Goal: Task Accomplishment & Management: Complete application form

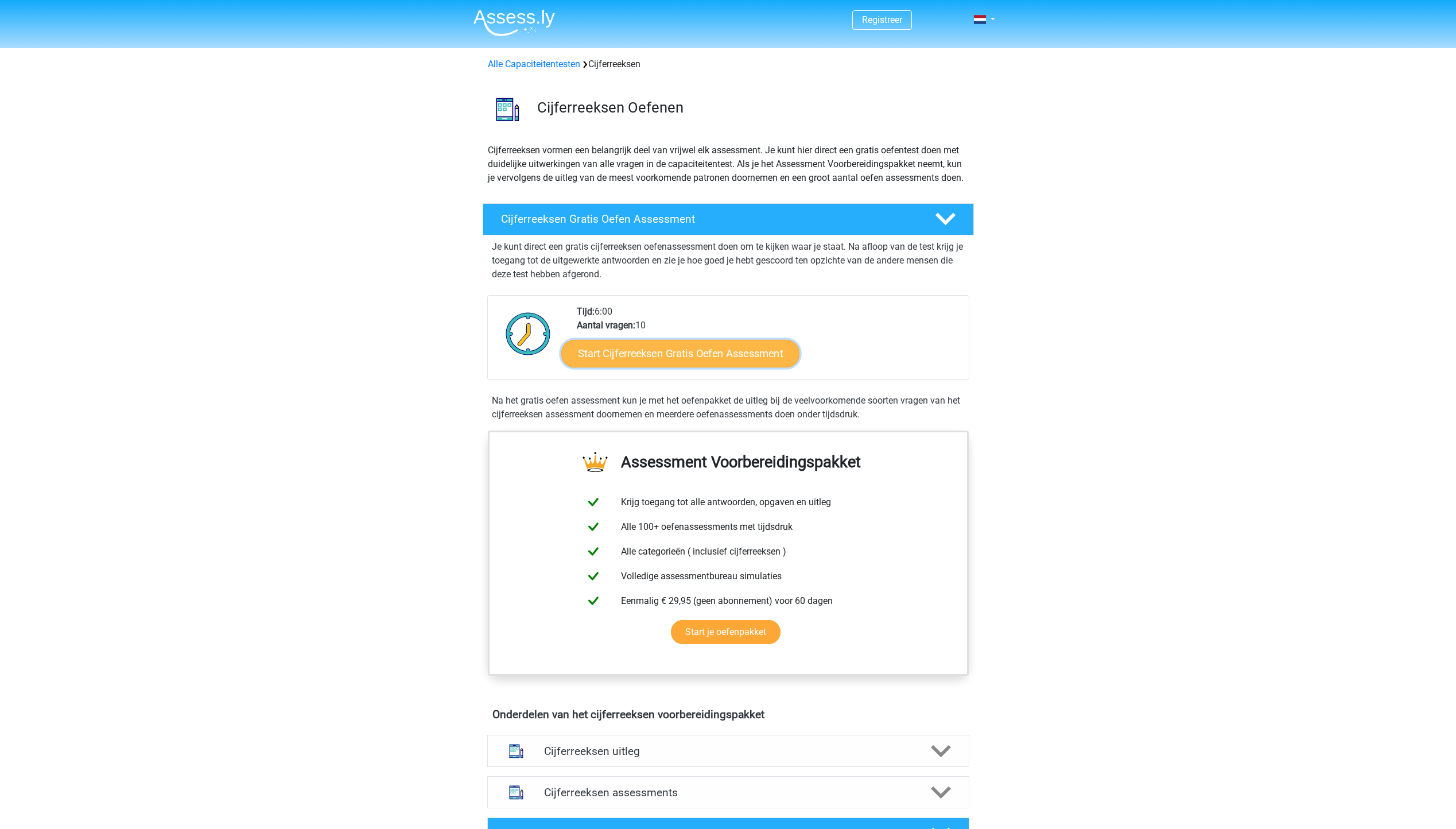
click at [690, 361] on link "Start Cijferreeksen Gratis Oefen Assessment" at bounding box center [680, 353] width 238 height 27
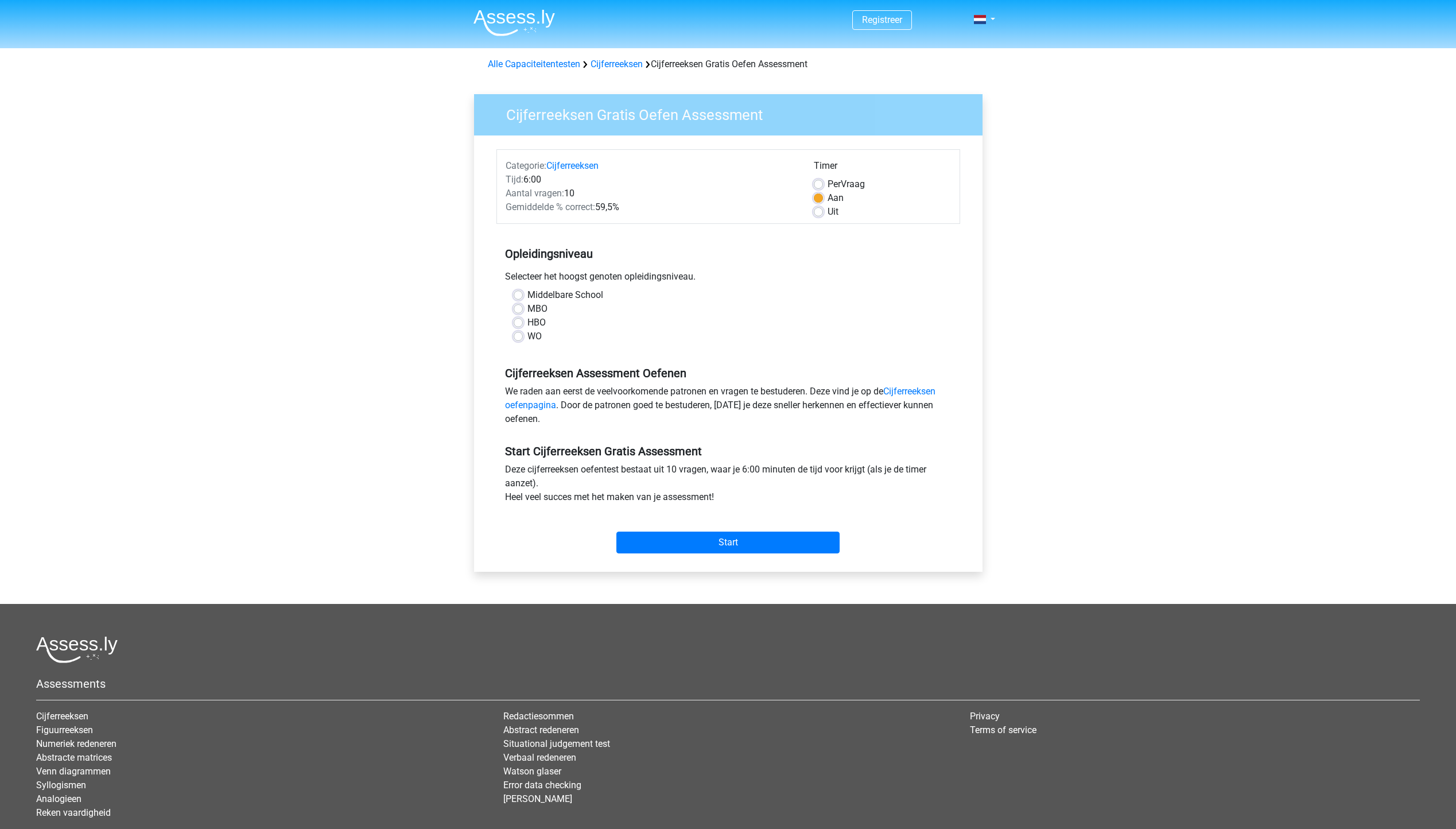
click at [527, 337] on label "WO" at bounding box center [534, 336] width 14 height 14
click at [515, 337] on input "WO" at bounding box center [518, 336] width 9 height 12
radio input "true"
click at [746, 536] on input "Start" at bounding box center [728, 542] width 223 height 22
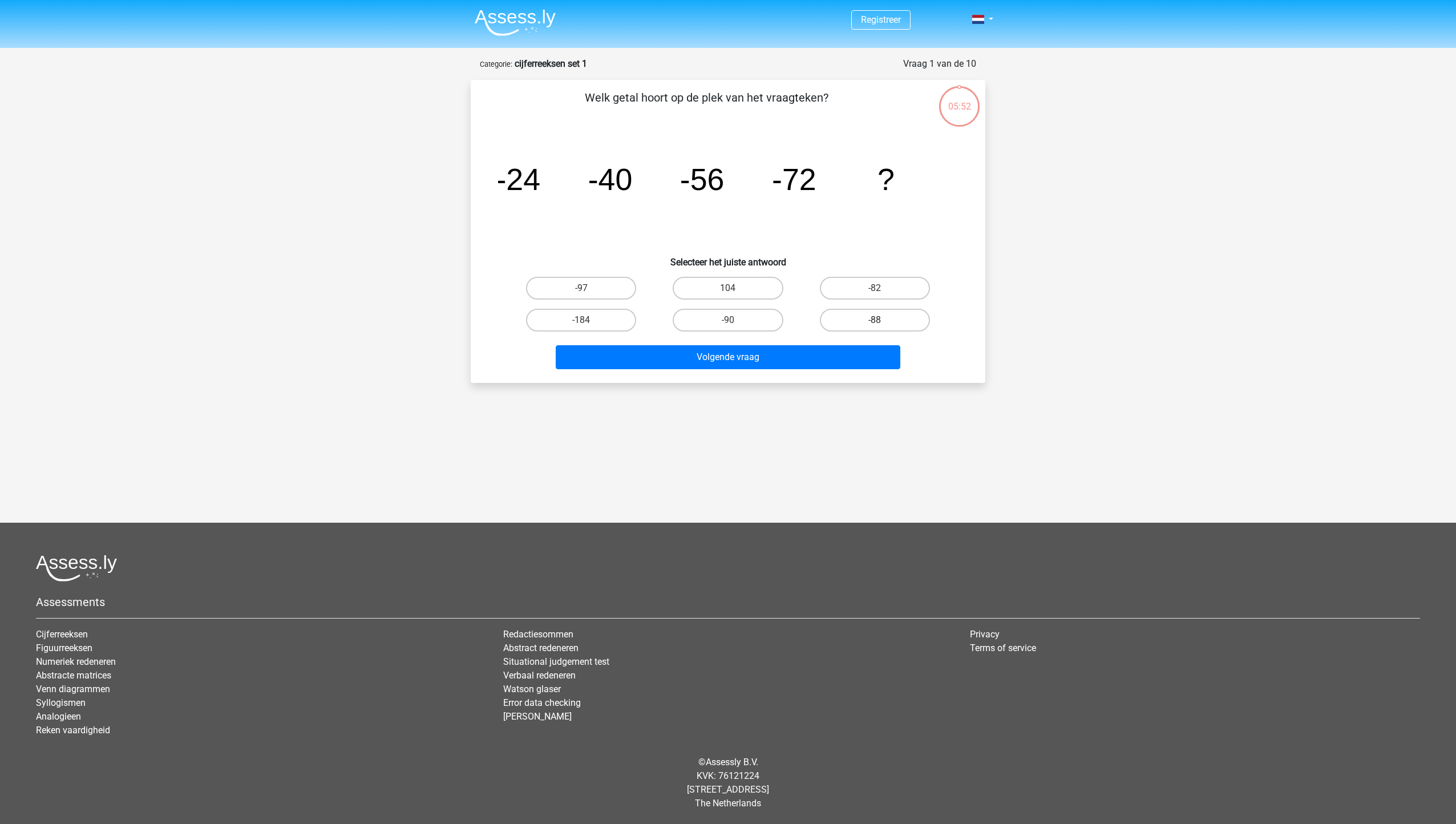
click at [869, 315] on label "-88" at bounding box center [875, 320] width 110 height 23
click at [874, 320] on input "-88" at bounding box center [877, 323] width 7 height 7
radio input "true"
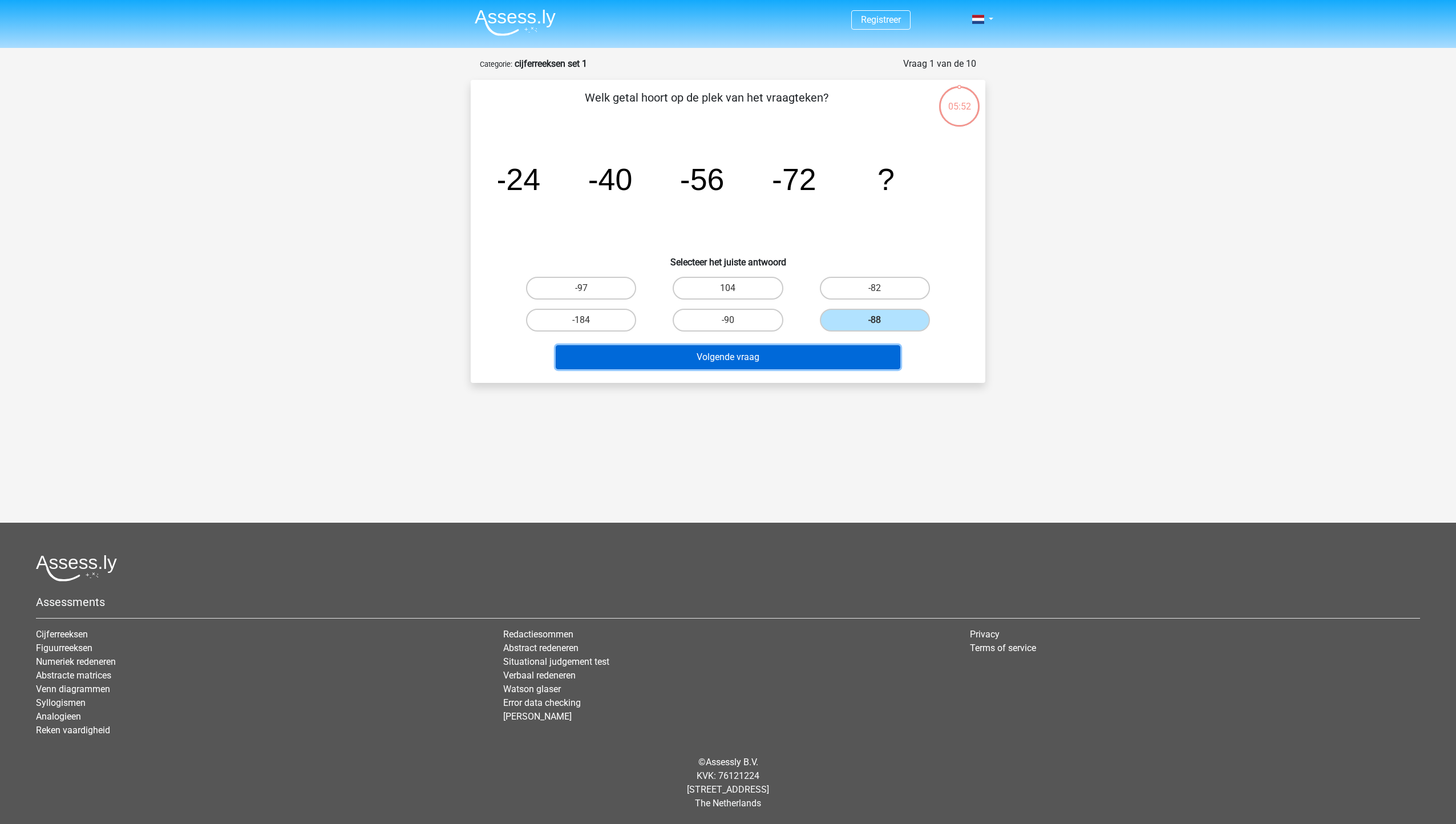
click at [798, 354] on button "Volgende vraag" at bounding box center [728, 357] width 345 height 24
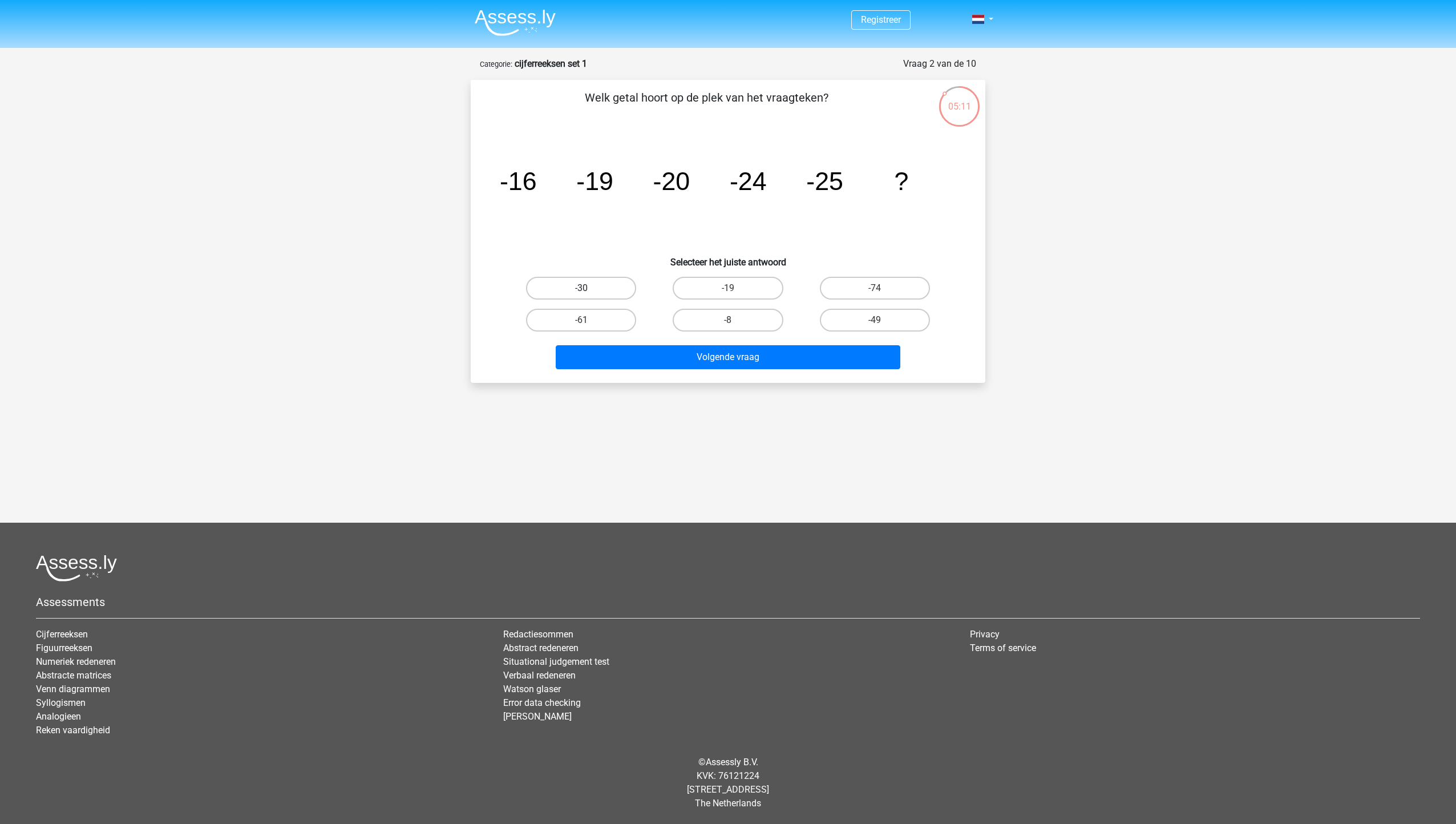
click at [621, 285] on label "-30" at bounding box center [581, 288] width 110 height 23
click at [589, 288] on input "-30" at bounding box center [584, 291] width 7 height 7
radio input "true"
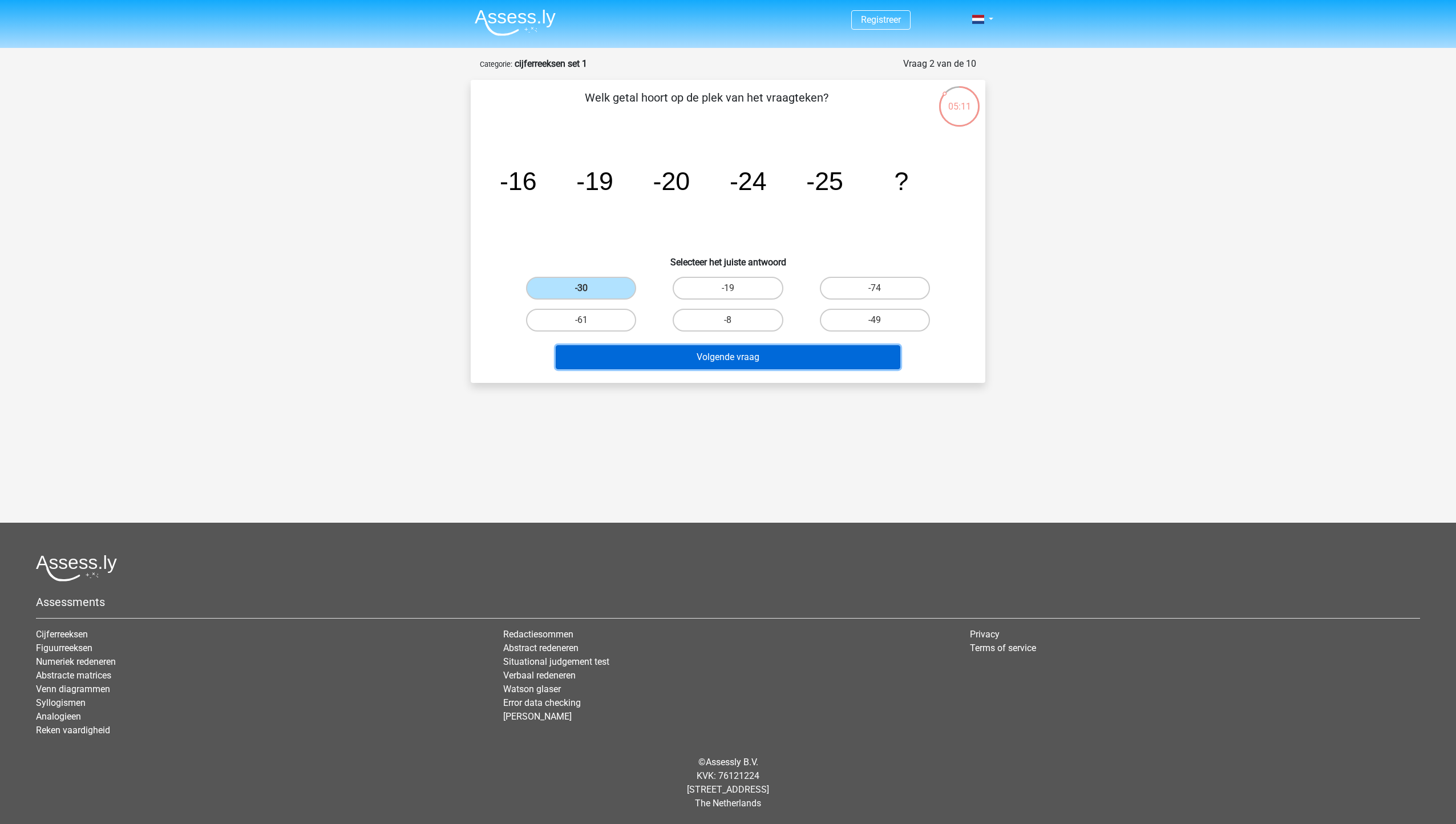
click at [651, 355] on button "Volgende vraag" at bounding box center [728, 357] width 345 height 24
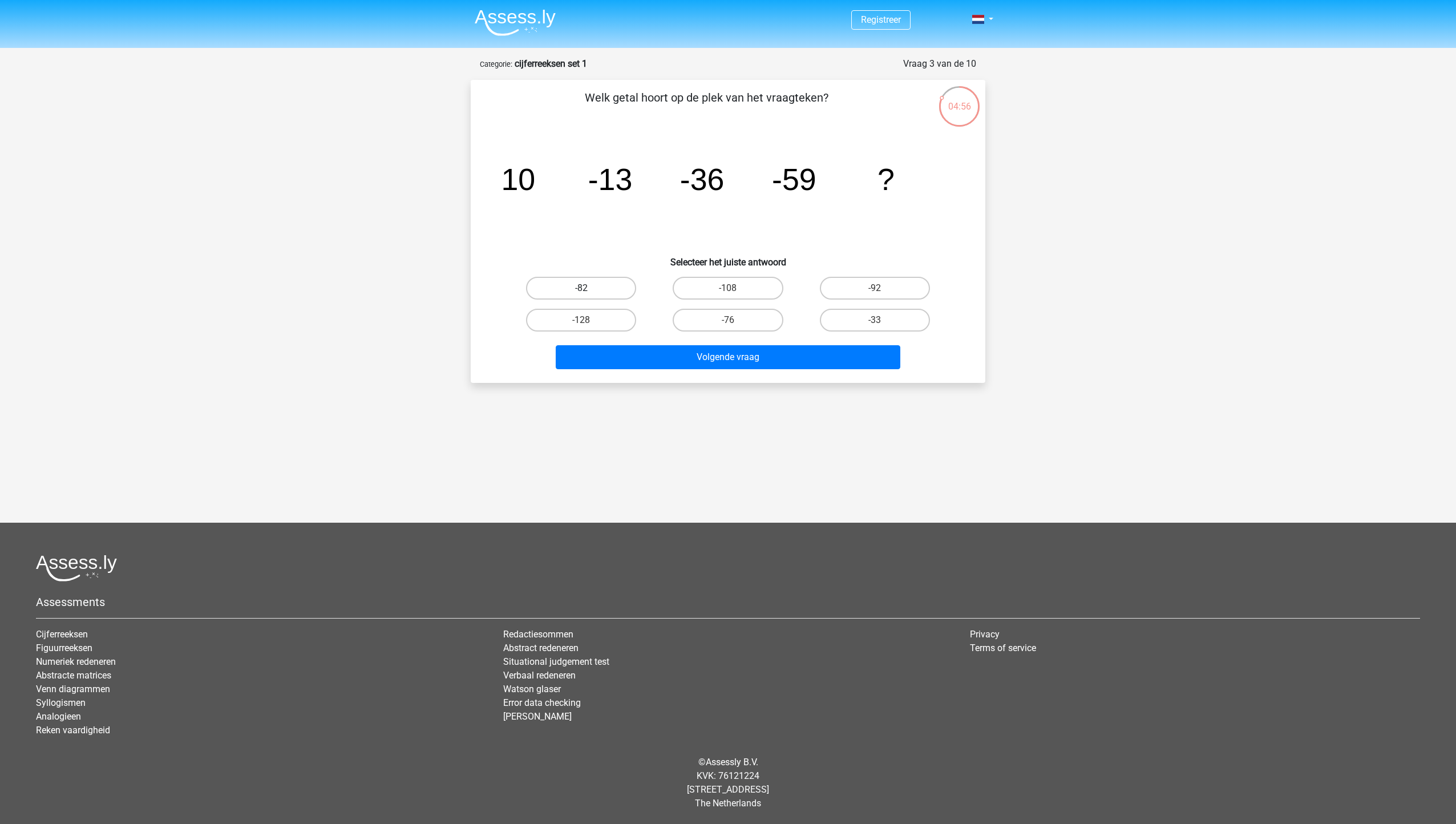
click at [590, 284] on label "-82" at bounding box center [581, 288] width 110 height 23
click at [589, 288] on input "-82" at bounding box center [584, 291] width 7 height 7
radio input "true"
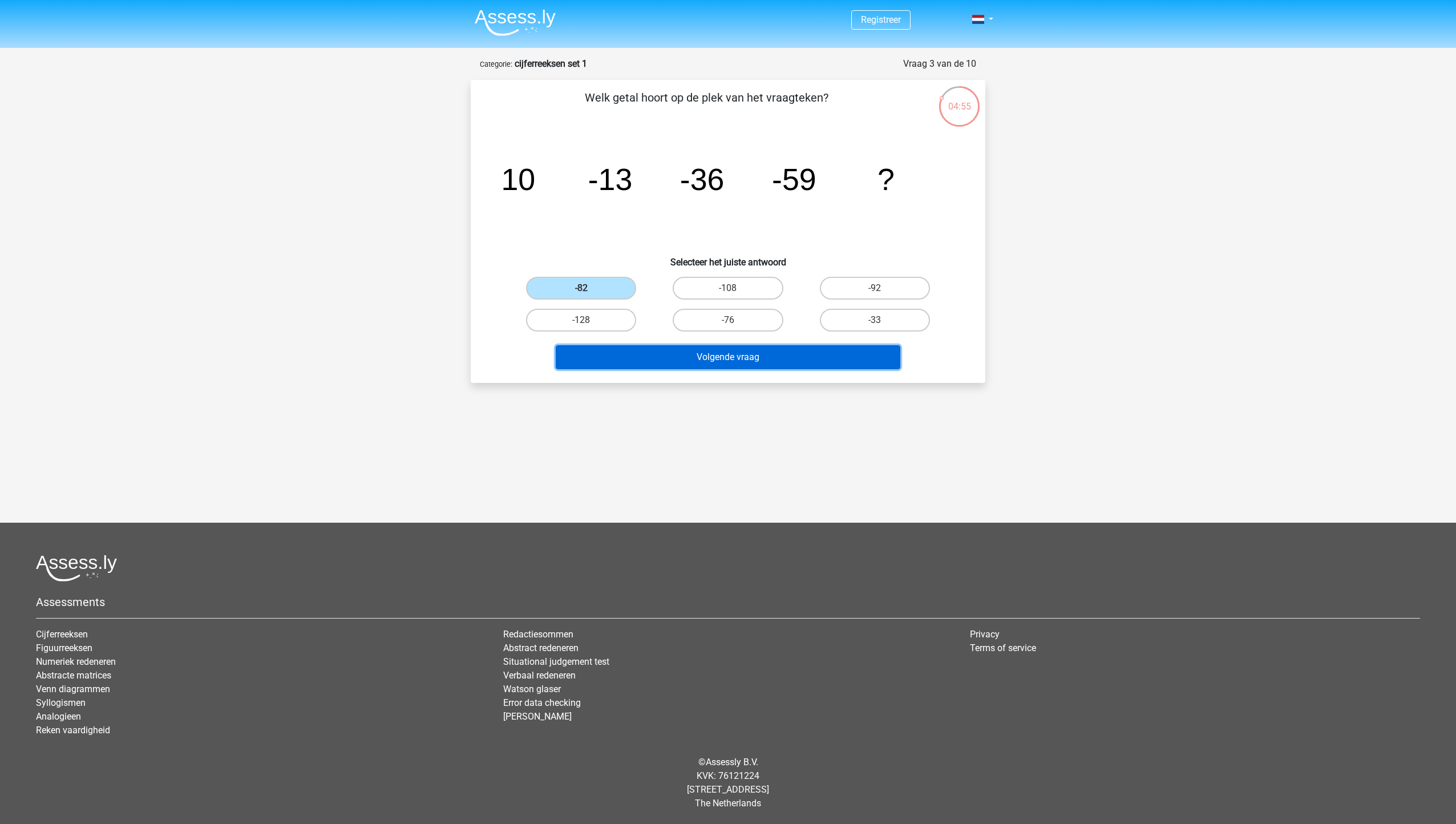
click at [700, 363] on button "Volgende vraag" at bounding box center [728, 357] width 345 height 24
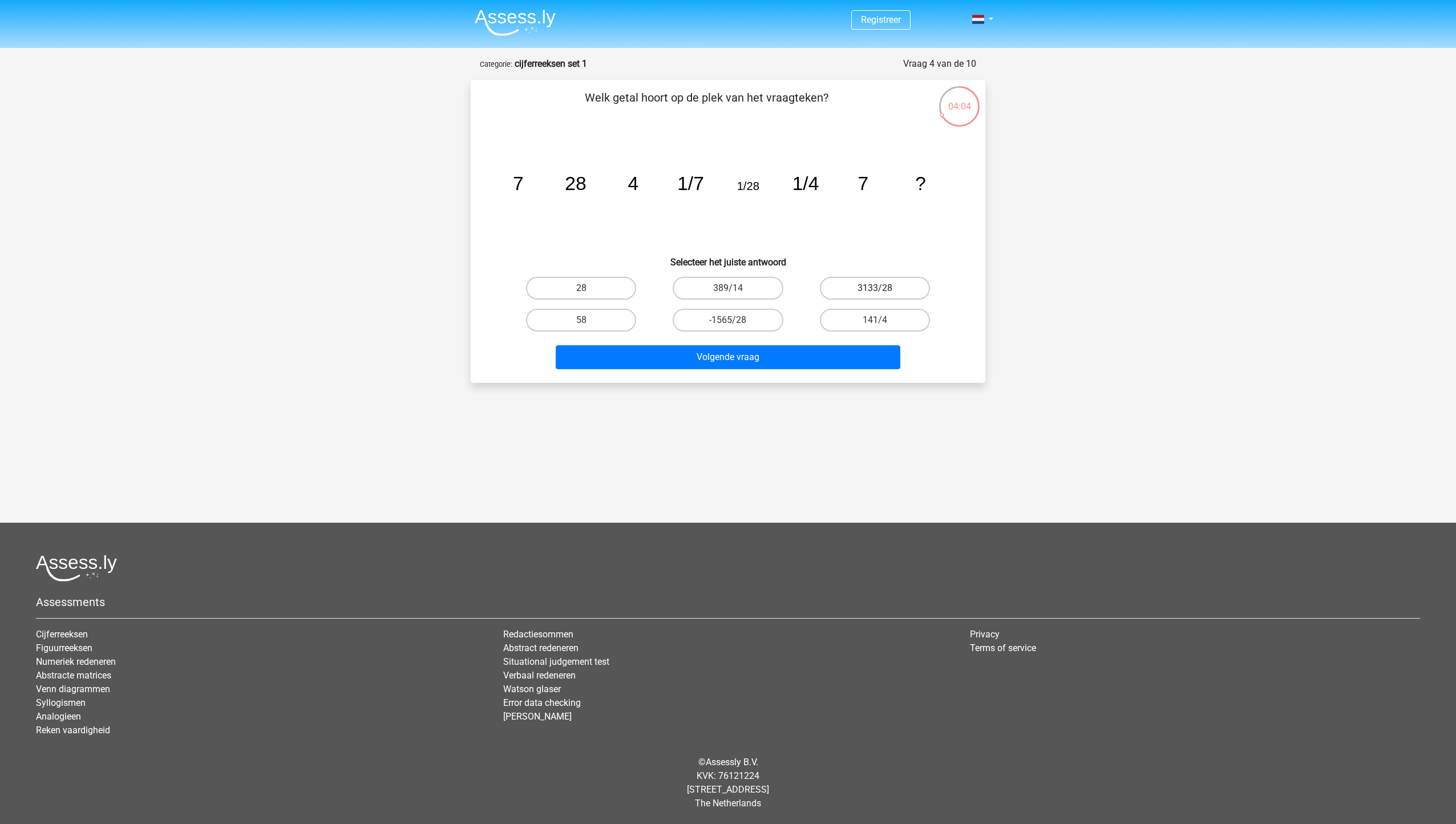
click at [881, 285] on label "3133/28" at bounding box center [875, 288] width 110 height 23
click at [881, 288] on input "3133/28" at bounding box center [877, 291] width 7 height 7
radio input "true"
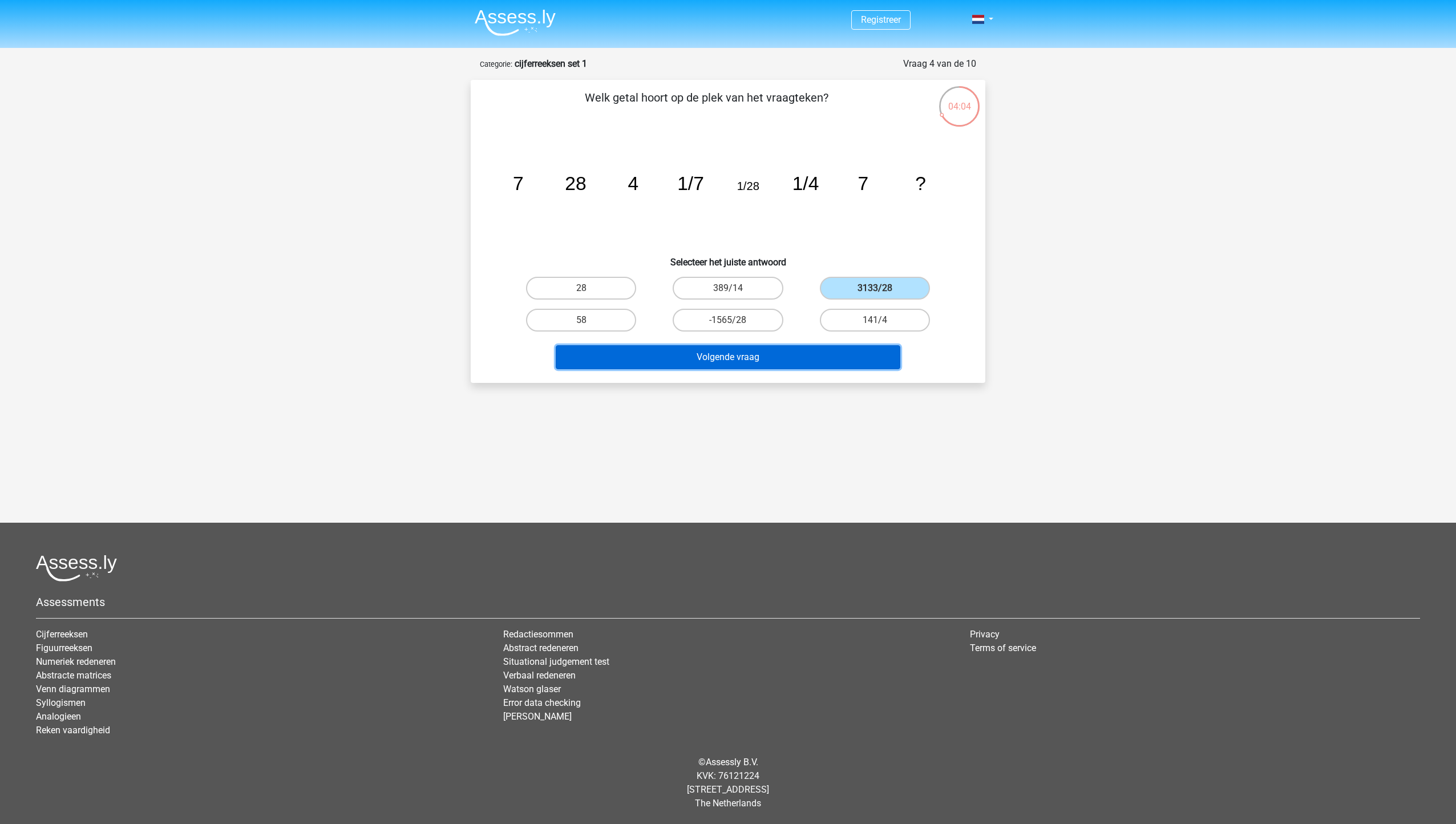
click at [822, 364] on button "Volgende vraag" at bounding box center [728, 357] width 345 height 24
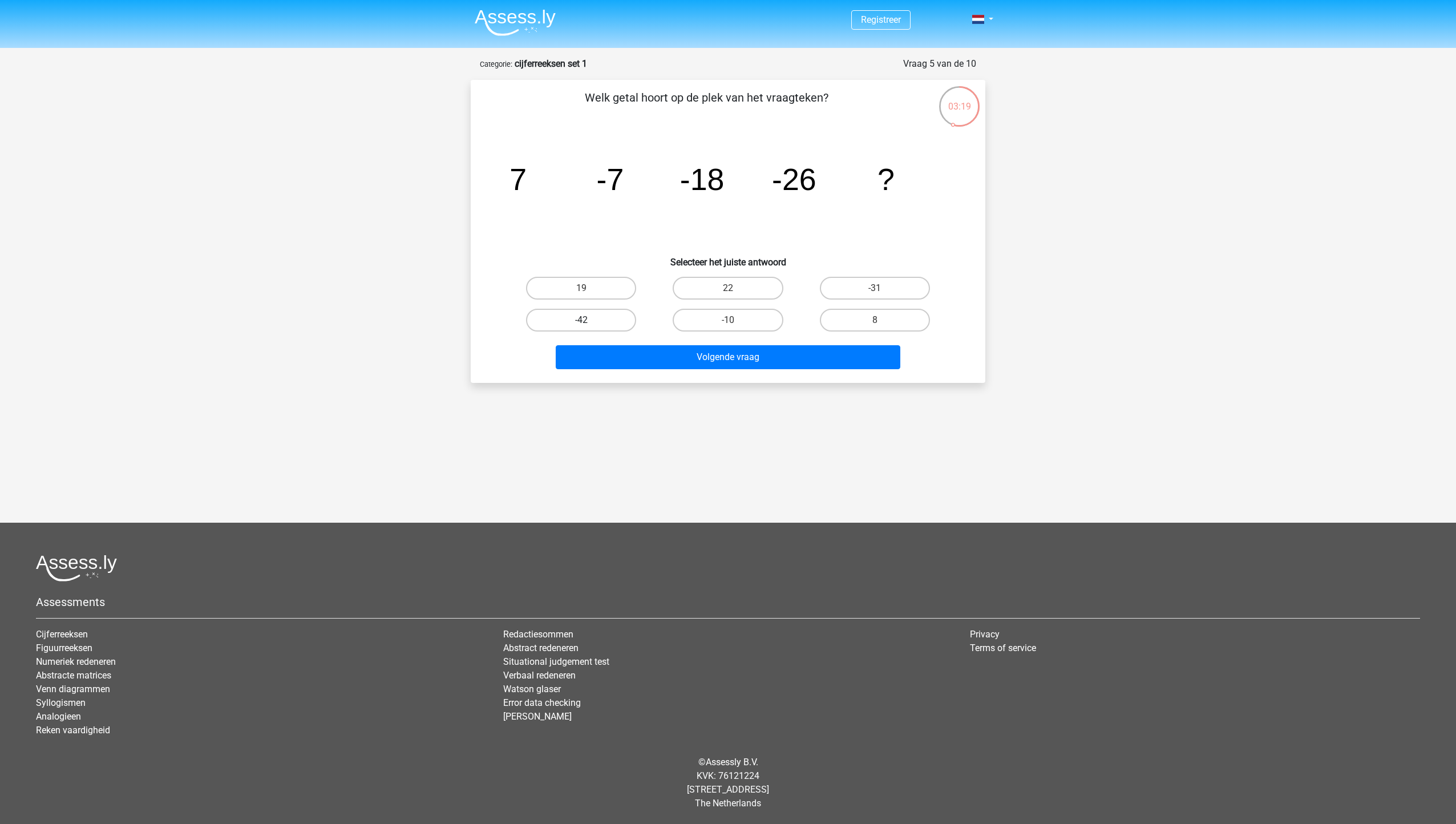
click at [552, 322] on label "-42" at bounding box center [581, 320] width 110 height 23
click at [581, 322] on input "-42" at bounding box center [584, 323] width 7 height 7
radio input "true"
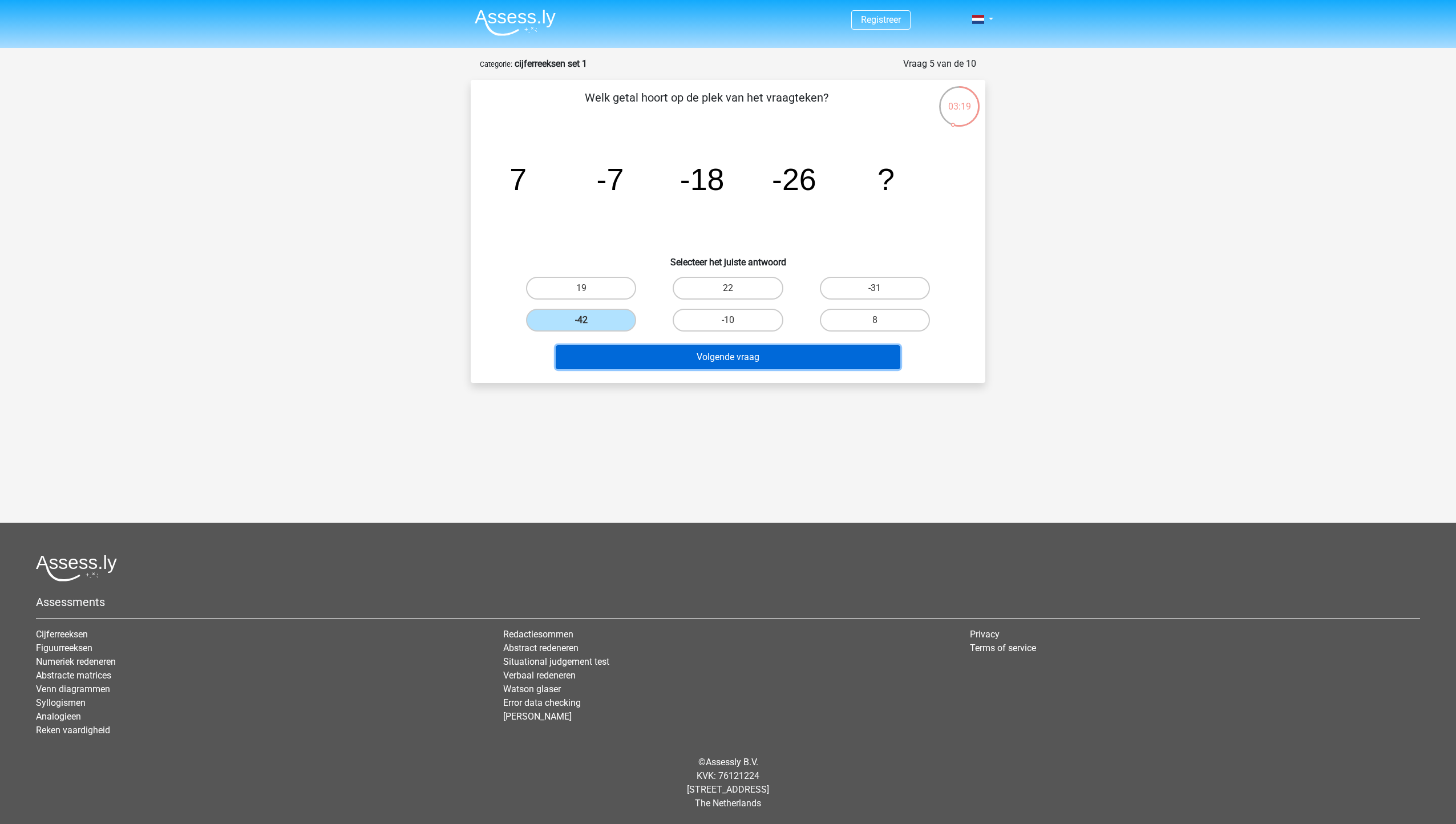
click at [651, 363] on button "Volgende vraag" at bounding box center [728, 357] width 345 height 24
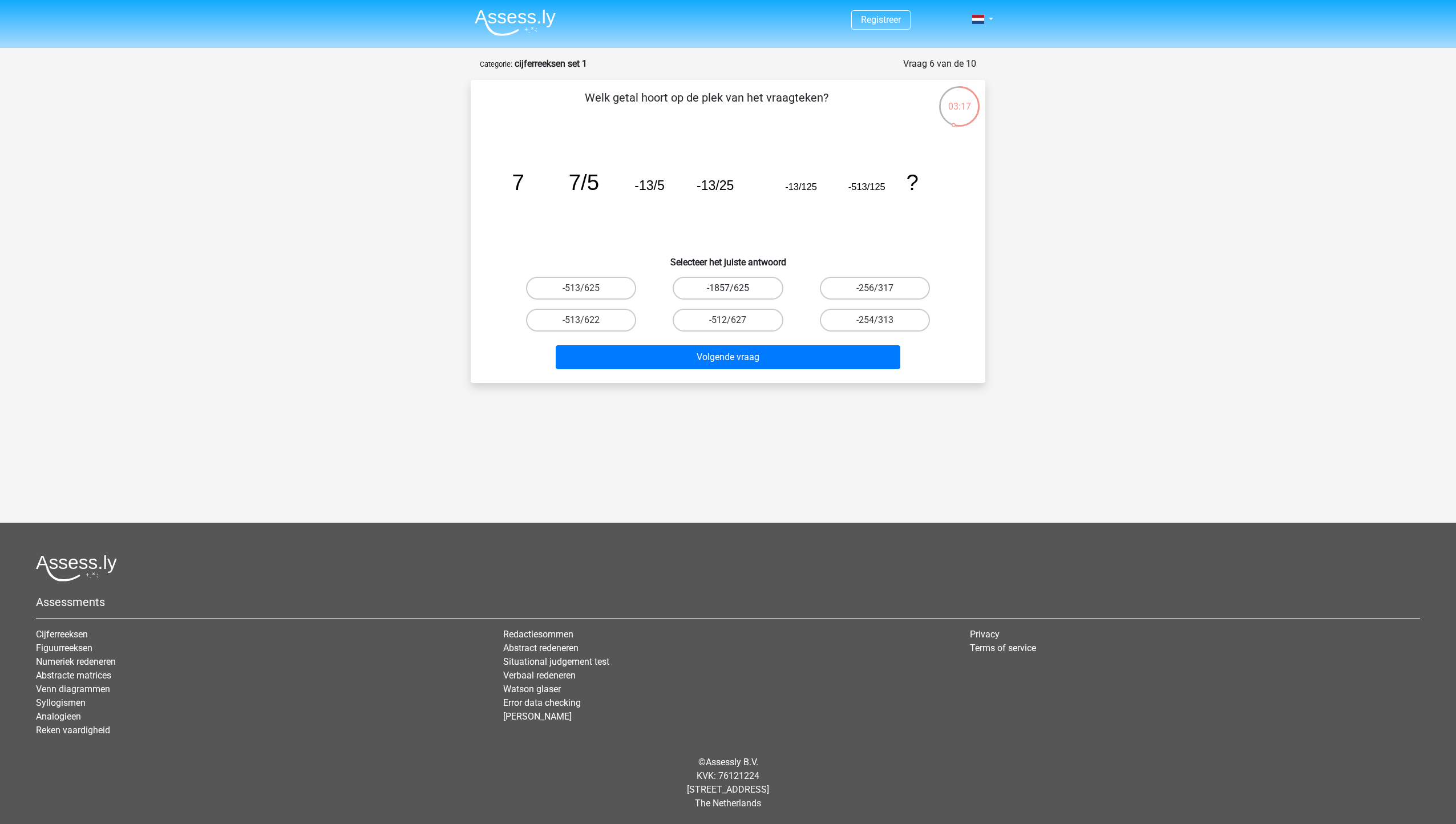
click at [724, 280] on label "-1857/625" at bounding box center [728, 288] width 110 height 23
click at [728, 288] on input "-1857/625" at bounding box center [731, 291] width 7 height 7
radio input "true"
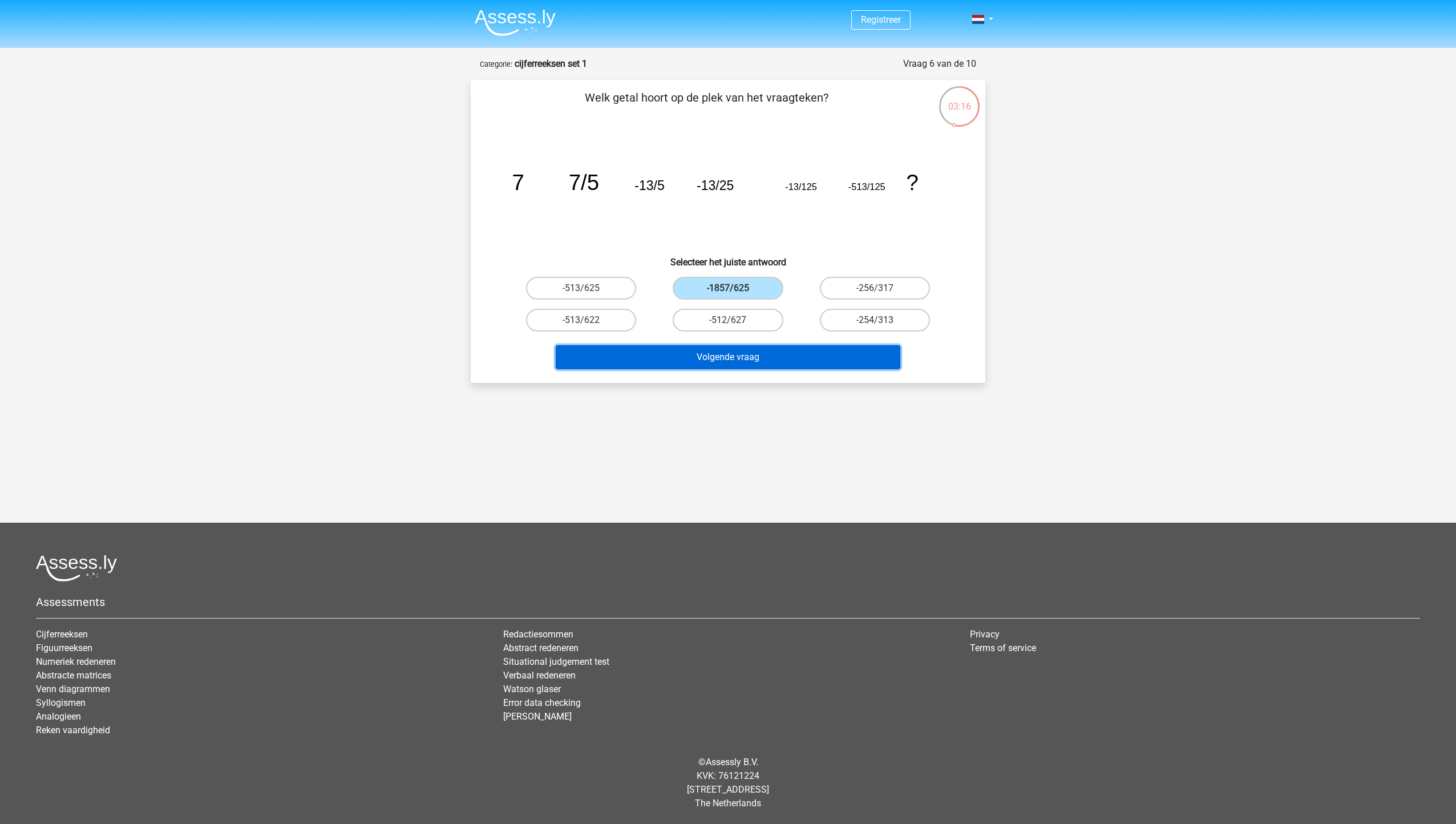
click at [739, 357] on button "Volgende vraag" at bounding box center [728, 357] width 345 height 24
click at [670, 357] on button "Volgende vraag" at bounding box center [728, 357] width 345 height 24
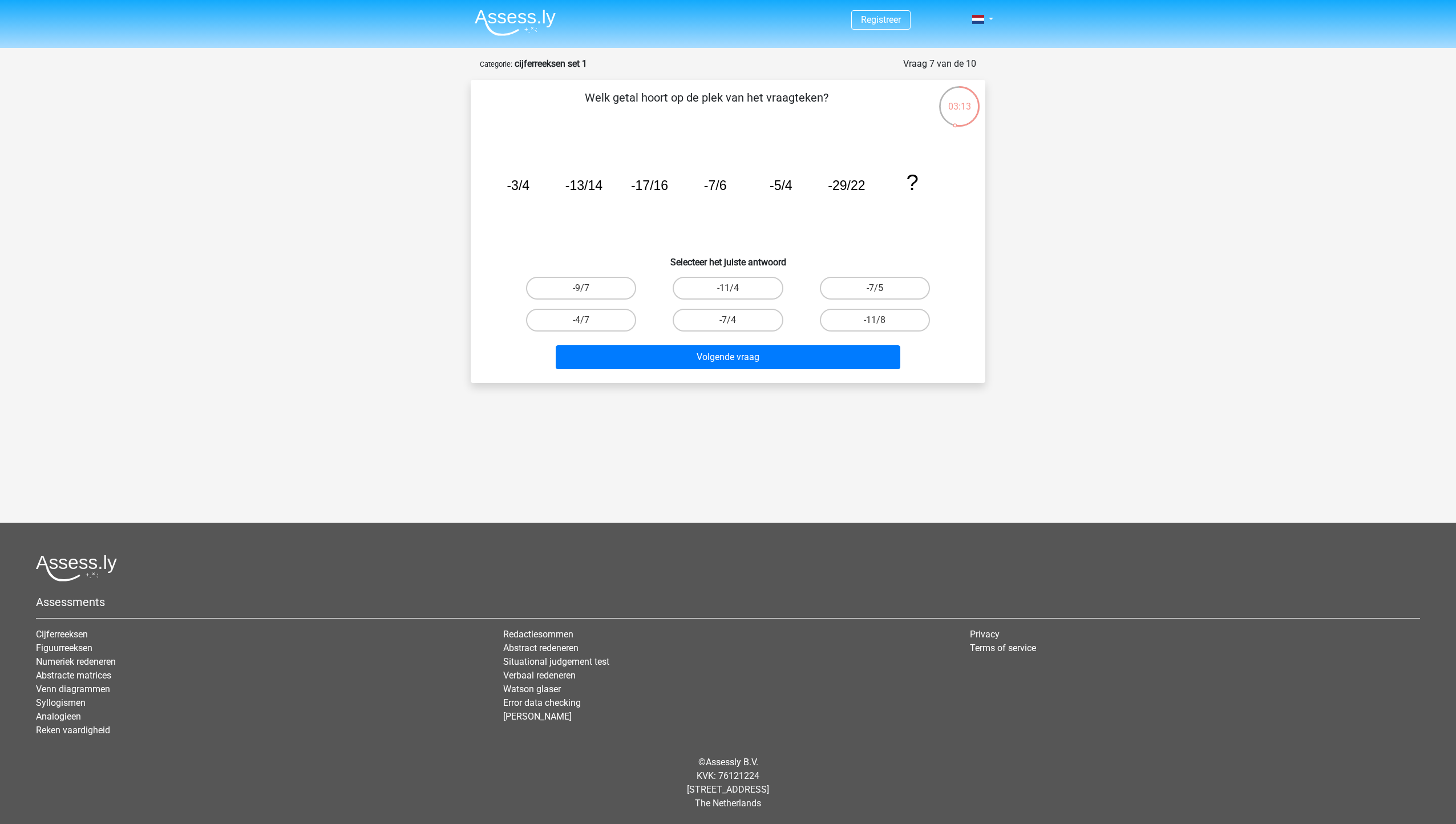
click at [582, 289] on input "-9/7" at bounding box center [584, 291] width 7 height 7
radio input "true"
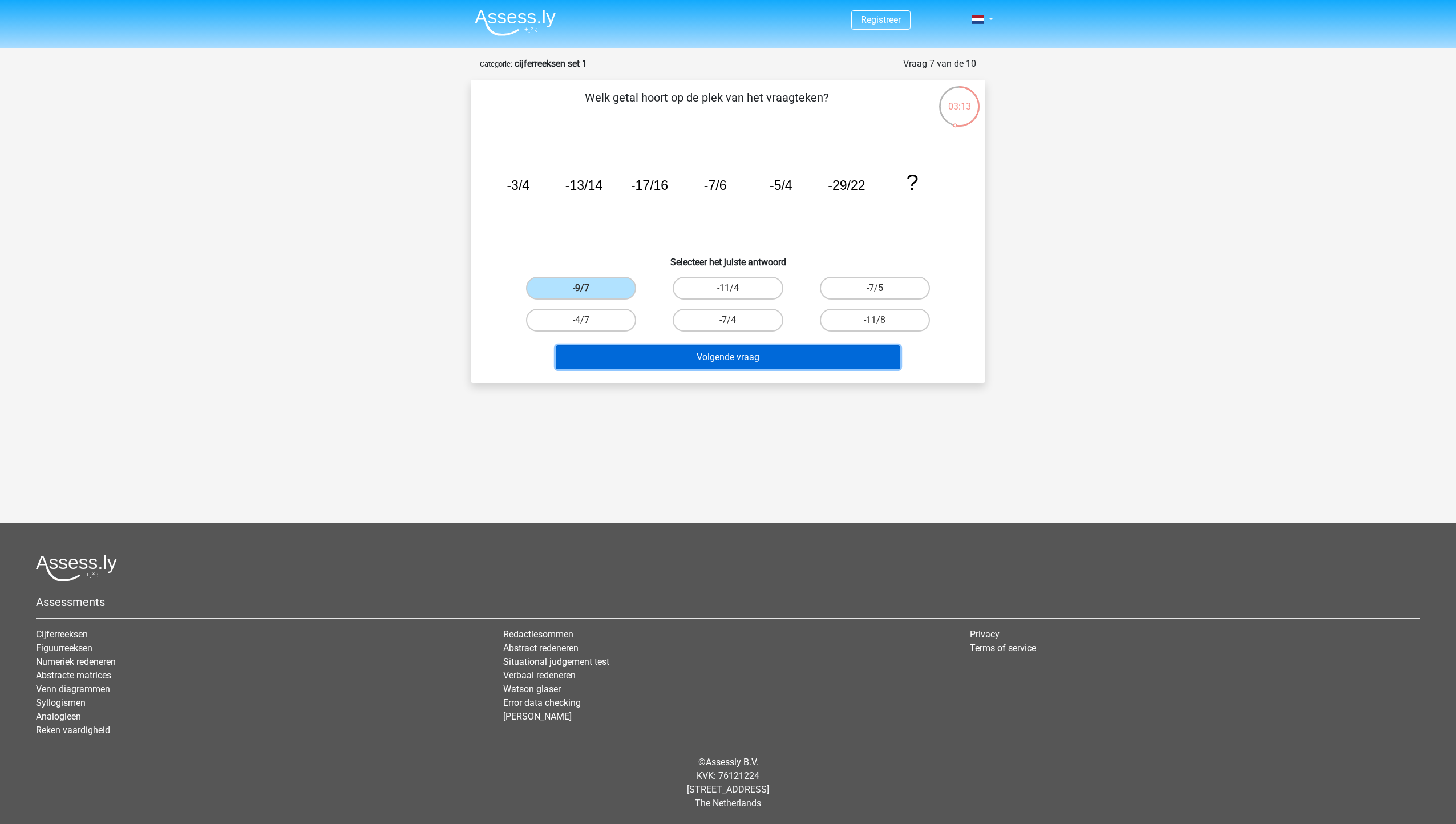
click at [680, 352] on button "Volgende vraag" at bounding box center [728, 357] width 345 height 24
click at [706, 363] on button "Volgende vraag" at bounding box center [728, 357] width 345 height 24
click at [719, 291] on label "-11/4" at bounding box center [728, 288] width 110 height 23
click at [728, 291] on input "-11/4" at bounding box center [731, 291] width 7 height 7
radio input "true"
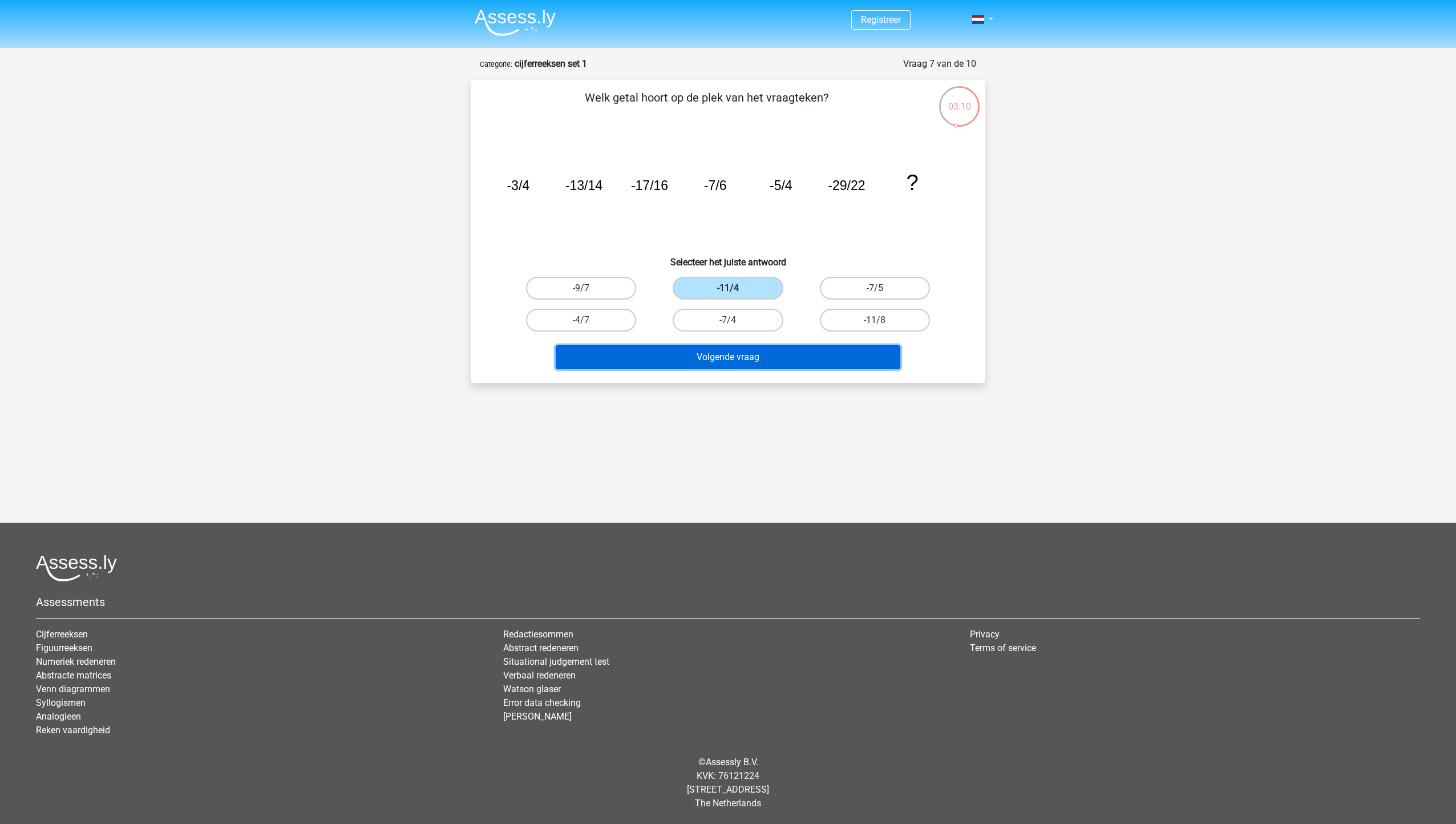
click at [773, 357] on button "Volgende vraag" at bounding box center [728, 357] width 345 height 24
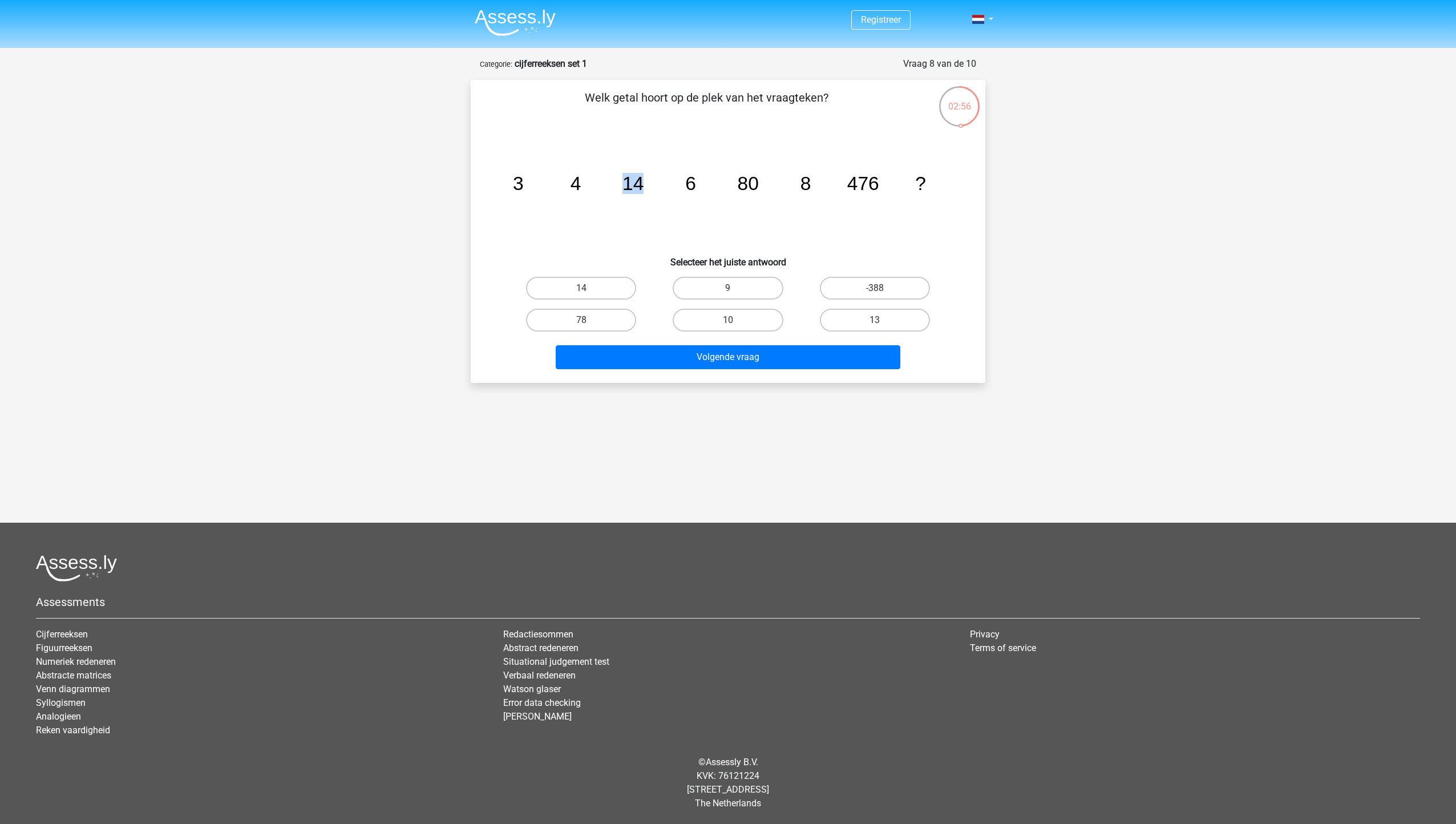
drag, startPoint x: 644, startPoint y: 185, endPoint x: 626, endPoint y: 185, distance: 18.0
click at [626, 185] on icon "image/svg+xml 3 4 14 6 80 8 476 ?" at bounding box center [728, 190] width 460 height 115
drag, startPoint x: 626, startPoint y: 185, endPoint x: 622, endPoint y: 195, distance: 10.8
click at [622, 195] on icon "image/svg+xml 3 4 14 6 80 8 476 ?" at bounding box center [728, 190] width 460 height 115
click at [652, 194] on icon "image/svg+xml 3 4 14 6 80 8 476 ?" at bounding box center [728, 190] width 460 height 115
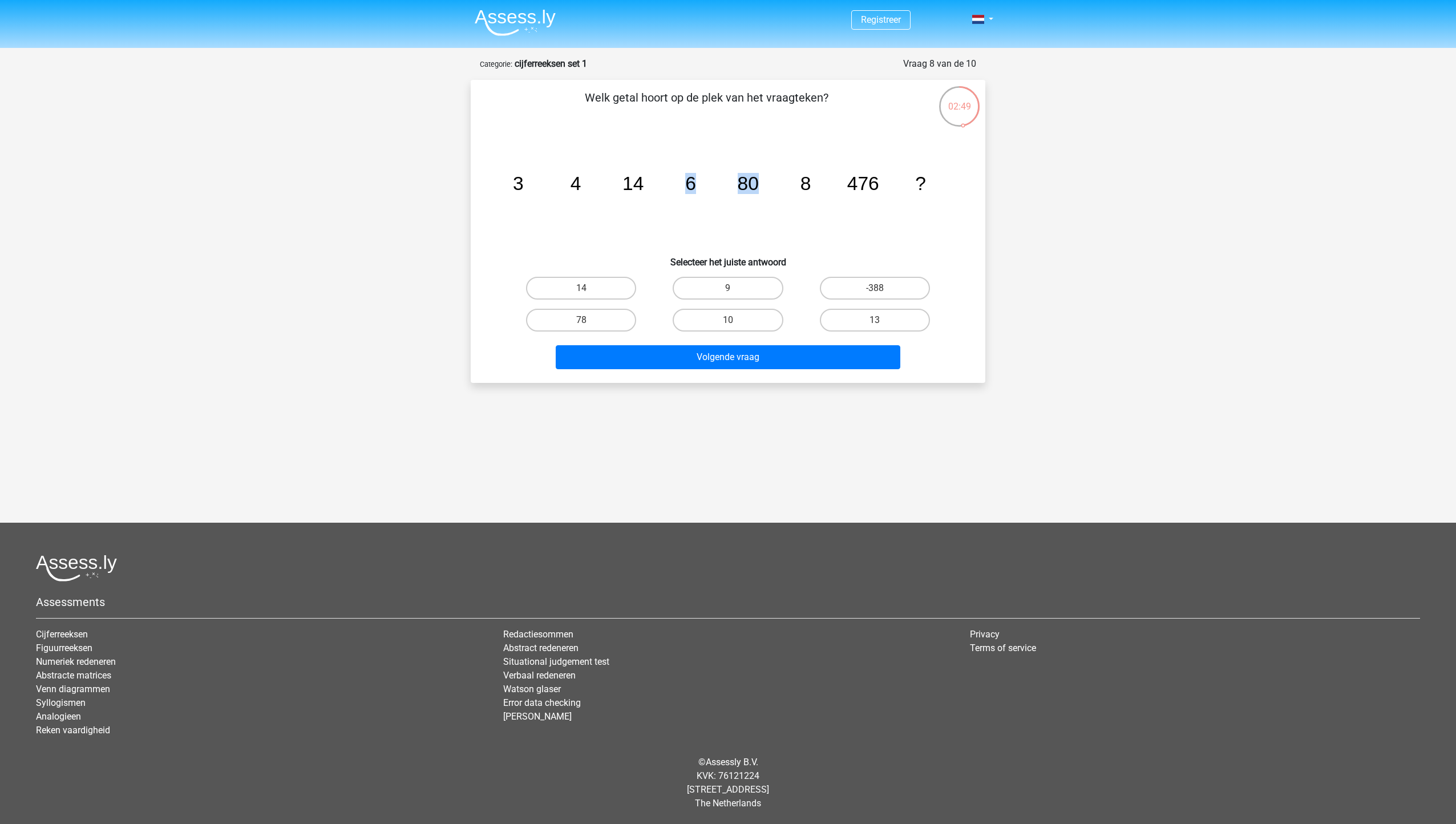
drag, startPoint x: 675, startPoint y: 188, endPoint x: 765, endPoint y: 195, distance: 90.3
click at [765, 195] on icon "image/svg+xml 3 4 14 6 80 8 476 ?" at bounding box center [728, 190] width 460 height 115
drag, startPoint x: 765, startPoint y: 195, endPoint x: 758, endPoint y: 197, distance: 7.3
click at [758, 197] on icon "image/svg+xml 3 4 14 6 80 8 476 ?" at bounding box center [728, 190] width 460 height 115
click at [632, 209] on icon "image/svg+xml 3 4 14 6 80 8 476 ?" at bounding box center [728, 190] width 460 height 115
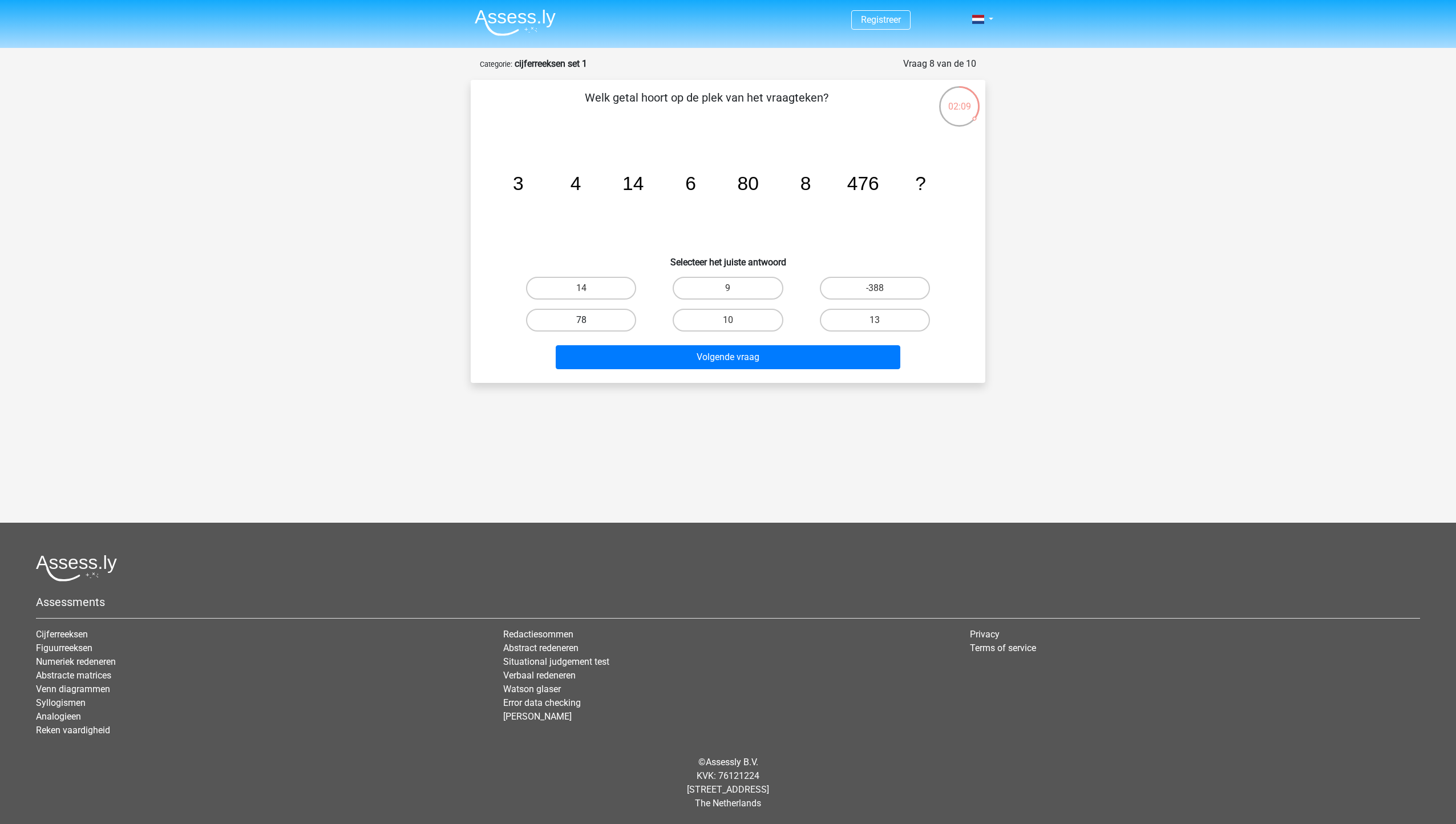
click at [618, 322] on label "78" at bounding box center [581, 320] width 110 height 23
click at [589, 322] on input "78" at bounding box center [584, 323] width 7 height 7
radio input "true"
click at [840, 317] on label "13" at bounding box center [875, 320] width 110 height 23
click at [874, 320] on input "13" at bounding box center [877, 323] width 7 height 7
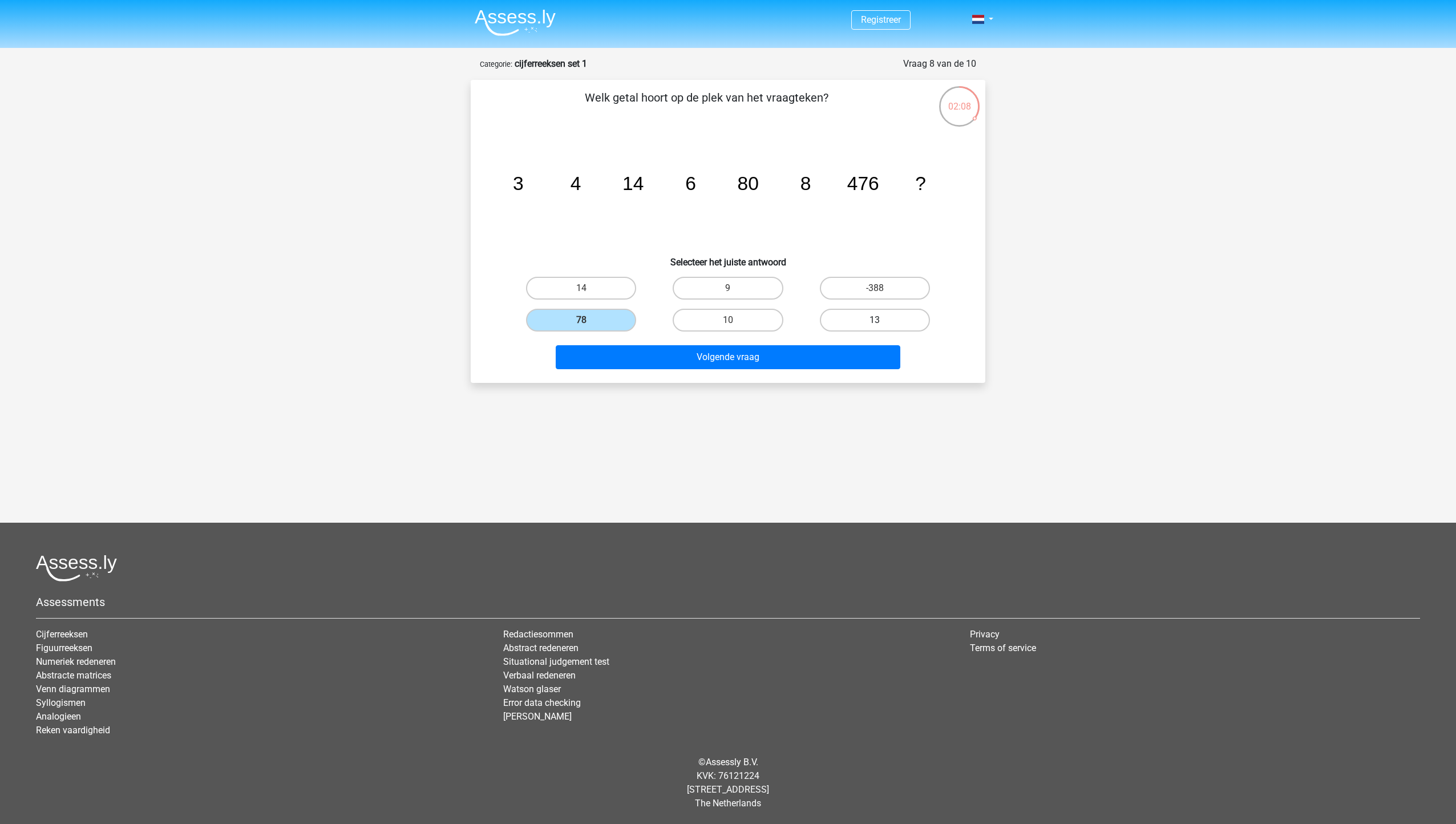
radio input "true"
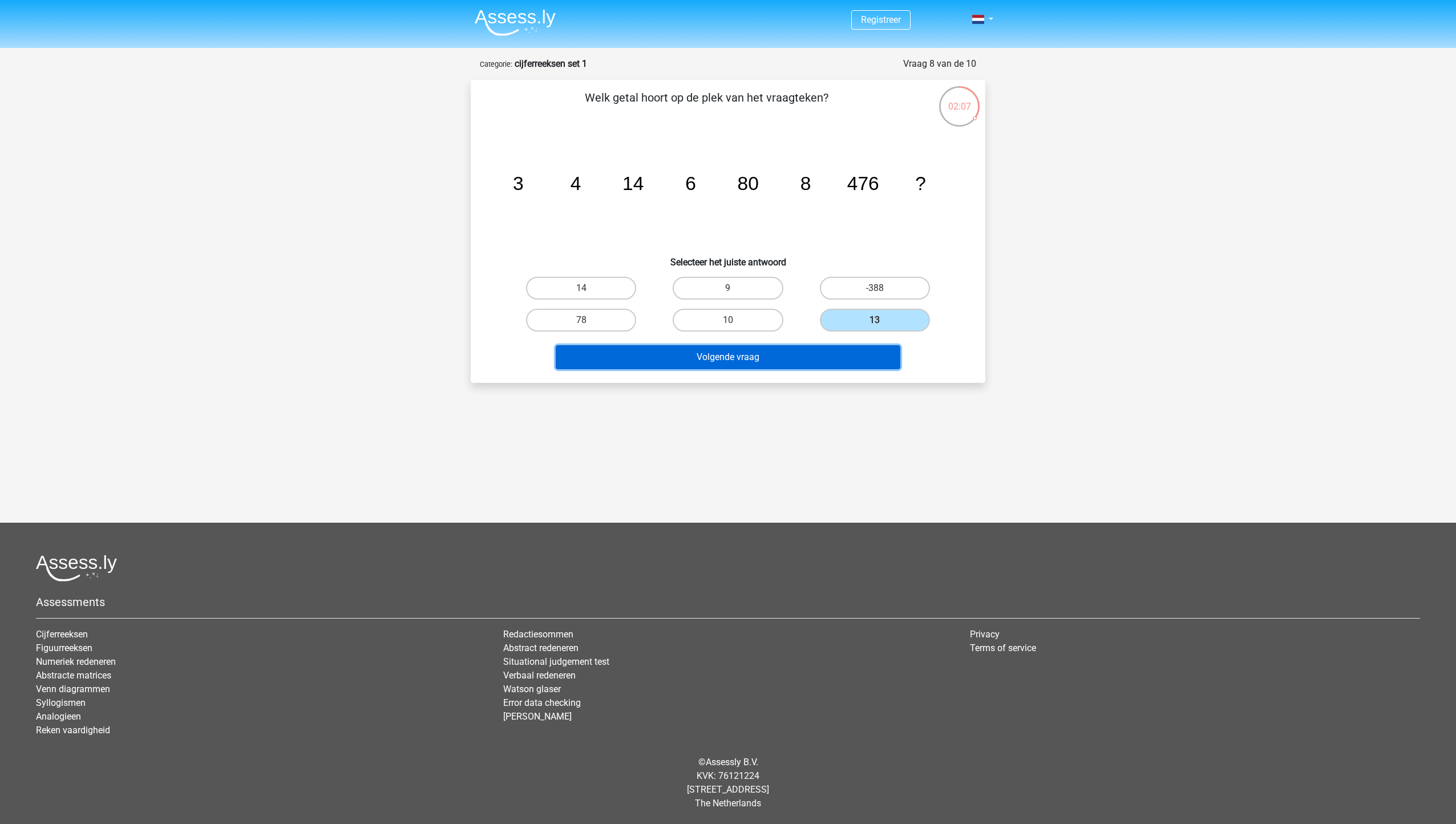
click at [800, 348] on button "Volgende vraag" at bounding box center [728, 357] width 345 height 24
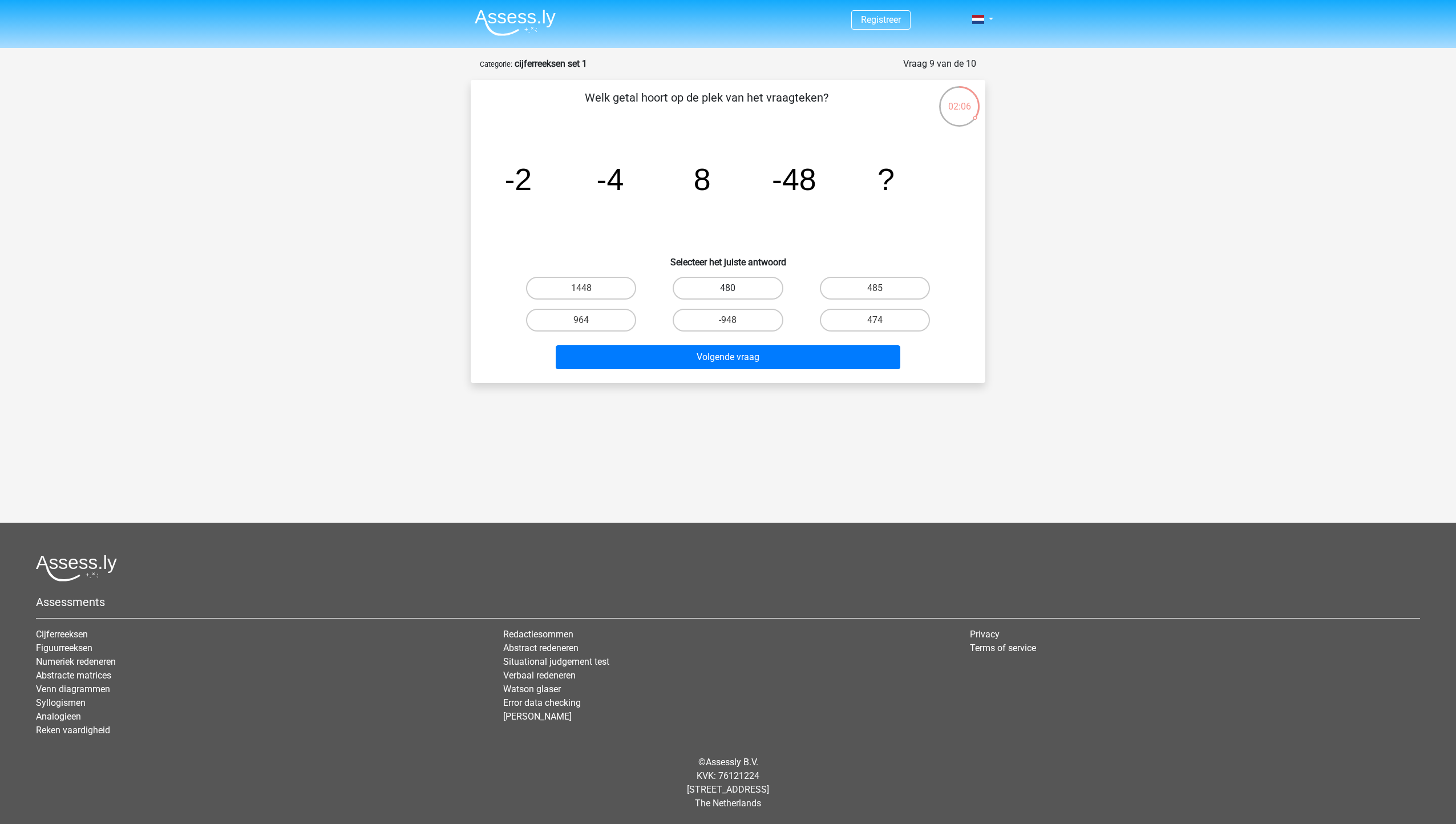
click at [752, 291] on label "480" at bounding box center [728, 288] width 110 height 23
click at [735, 291] on input "480" at bounding box center [731, 291] width 7 height 7
radio input "true"
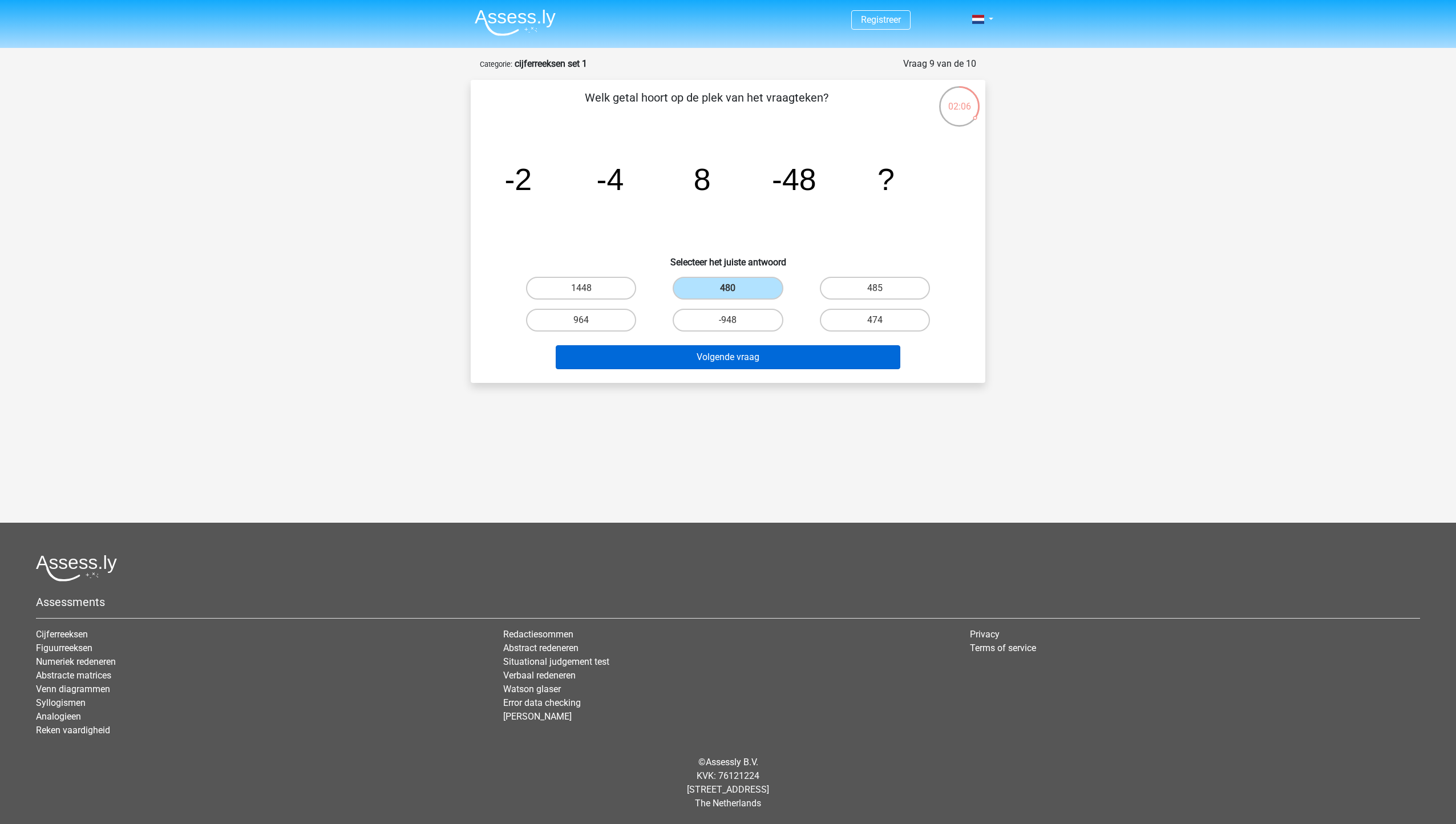
click at [765, 343] on div "Volgende vraag" at bounding box center [728, 355] width 478 height 38
click at [763, 356] on button "Volgende vraag" at bounding box center [728, 357] width 345 height 24
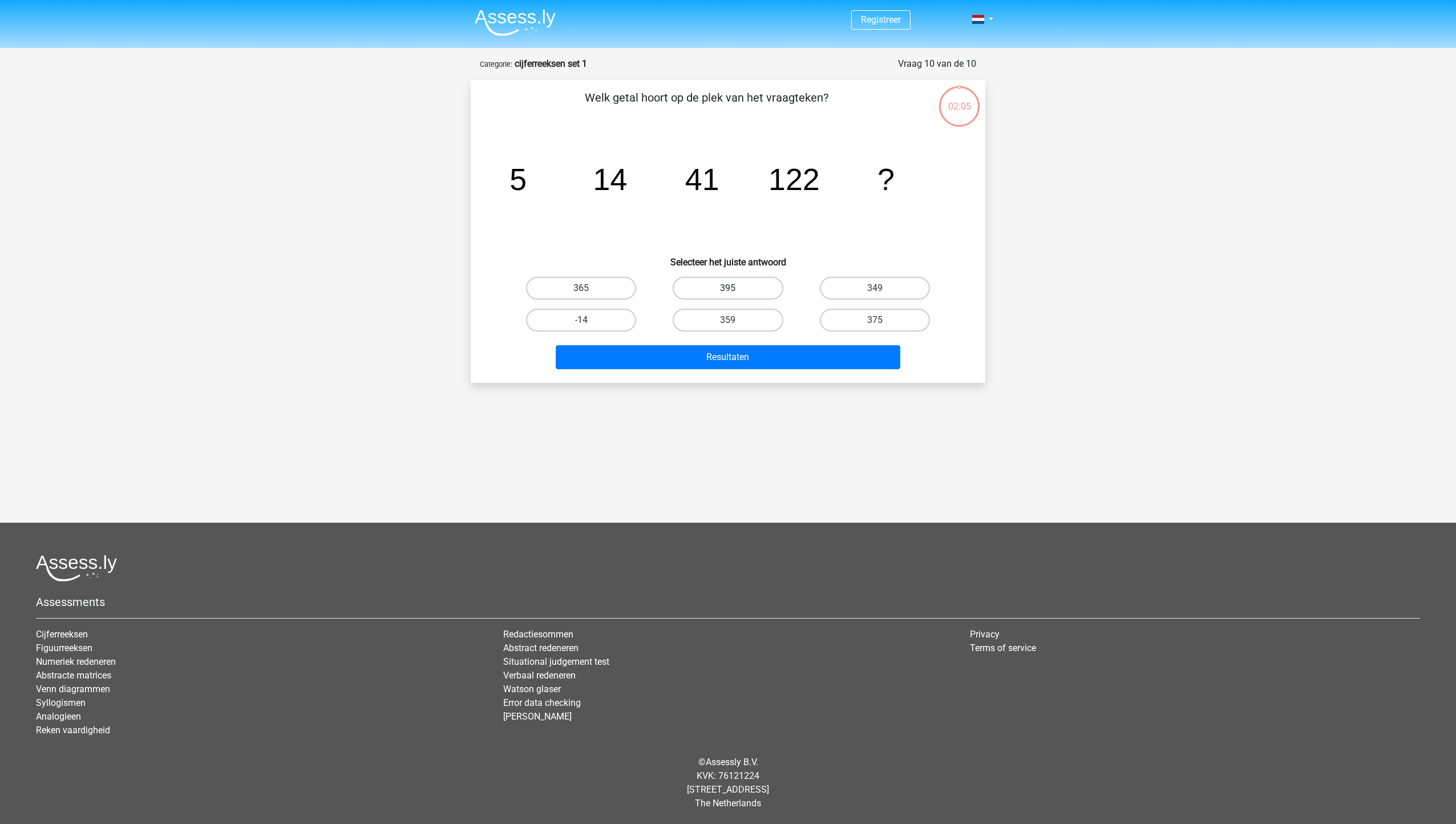
click at [746, 291] on label "395" at bounding box center [728, 288] width 110 height 23
click at [735, 291] on input "395" at bounding box center [731, 291] width 7 height 7
radio input "true"
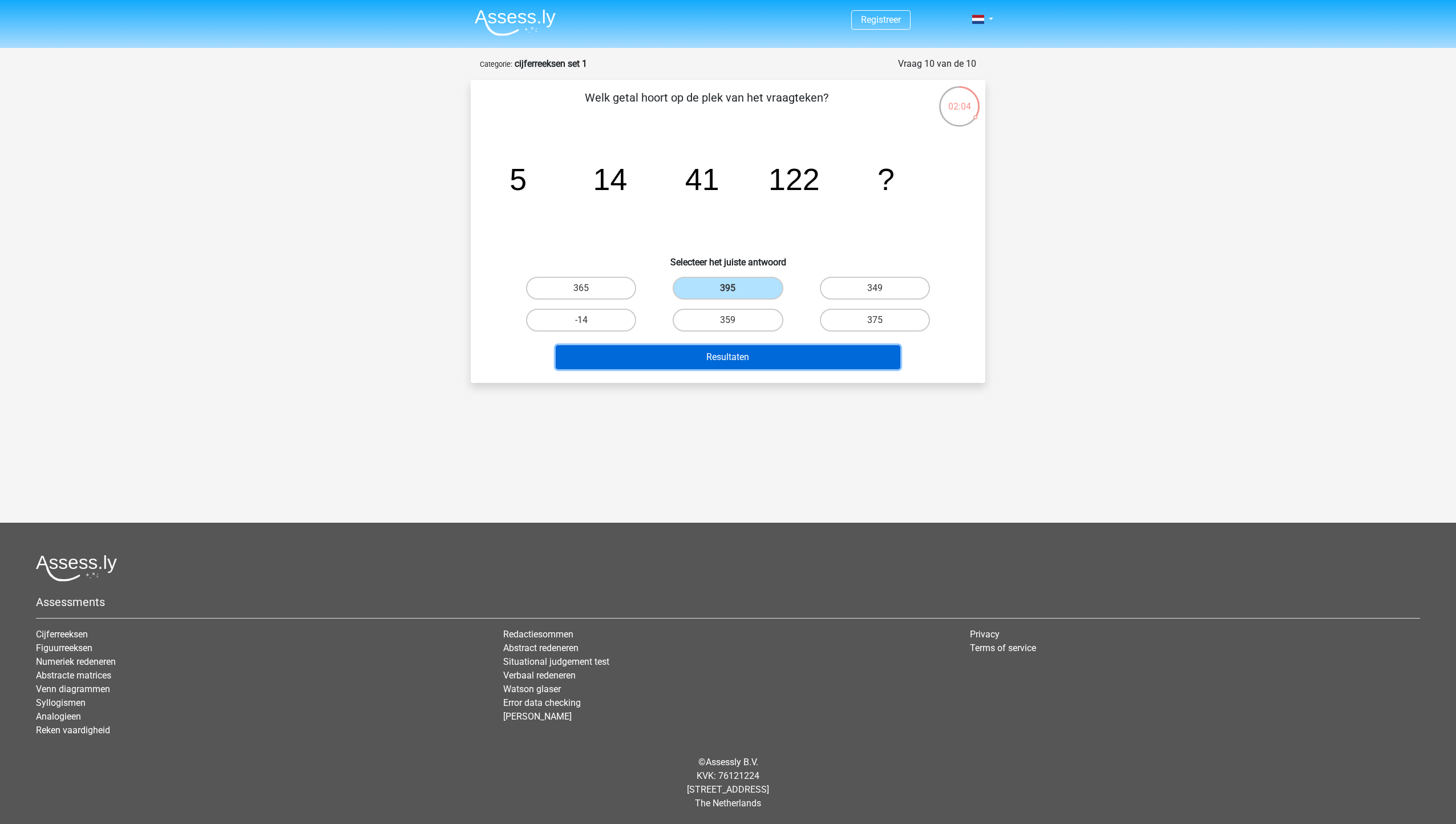
click at [741, 357] on button "Resultaten" at bounding box center [728, 357] width 345 height 24
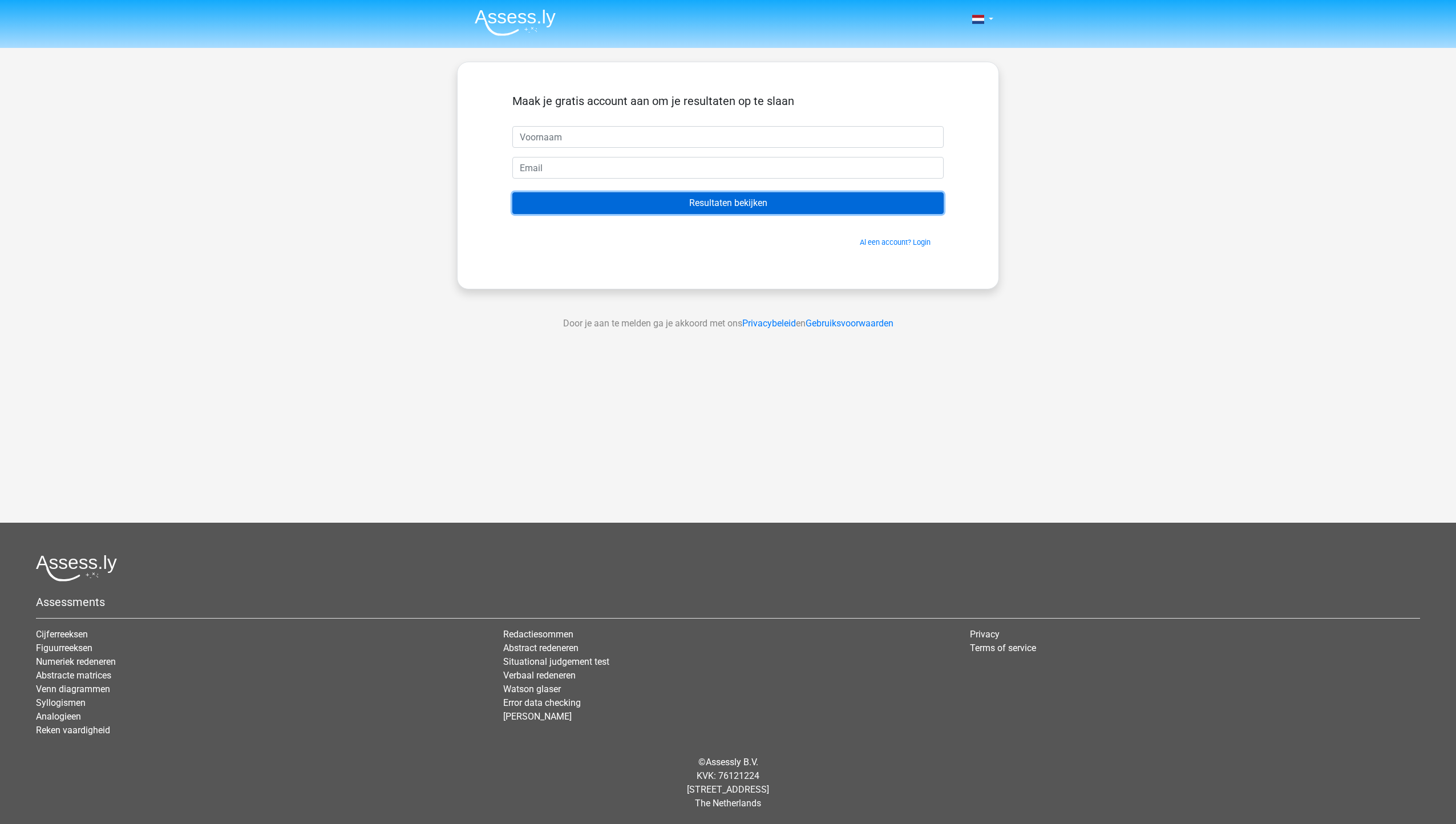
click at [806, 204] on input "Resultaten bekijken" at bounding box center [728, 202] width 431 height 21
